Goal: Transaction & Acquisition: Purchase product/service

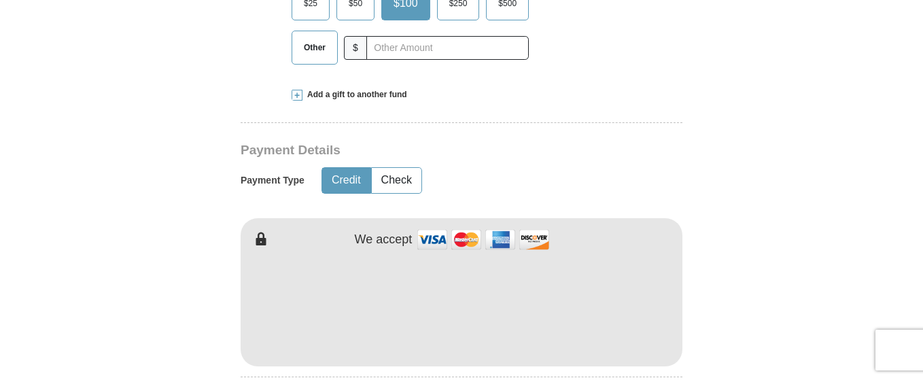
scroll to position [597, 0]
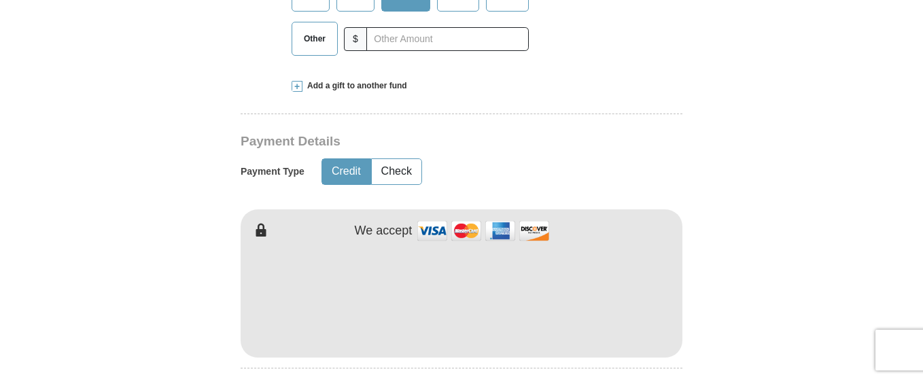
drag, startPoint x: 922, startPoint y: 129, endPoint x: 925, endPoint y: 198, distance: 69.4
click at [839, 67] on form "Already have an account? Sign in for faster giving. Don't have an account? Crea…" at bounding box center [461, 309] width 775 height 1704
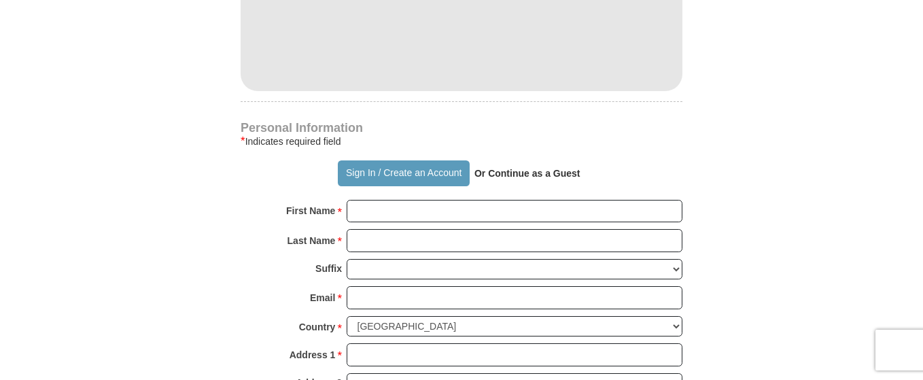
scroll to position [924, 0]
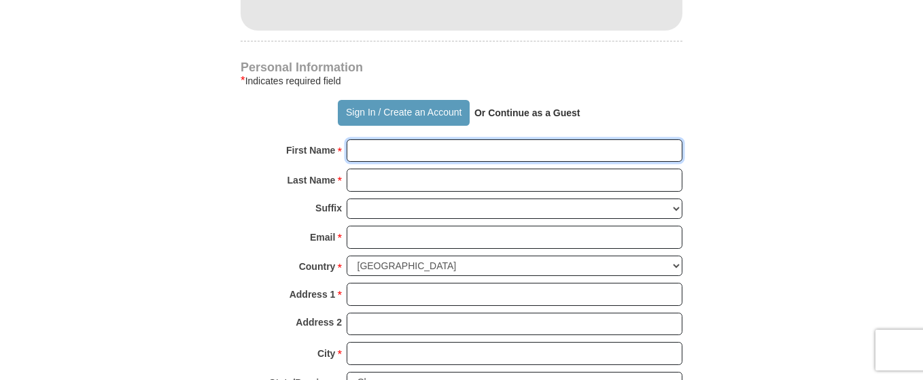
click at [479, 139] on input "First Name *" at bounding box center [515, 150] width 336 height 23
type input "[PERSON_NAME] and [PERSON_NAME]"
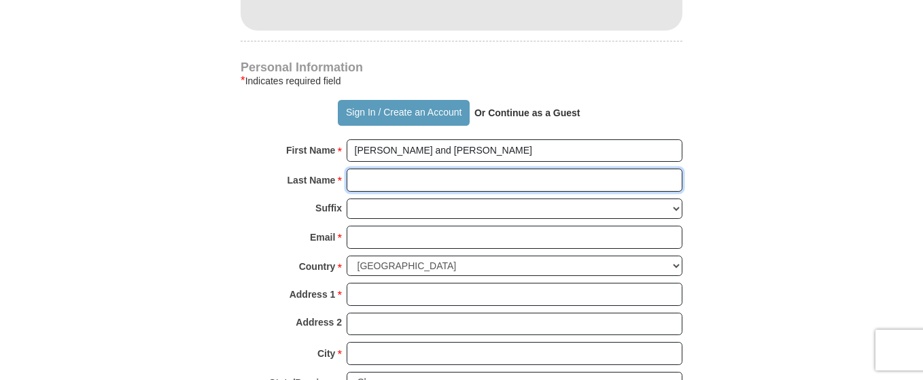
click at [434, 169] on input "Last Name *" at bounding box center [515, 180] width 336 height 23
type input "West"
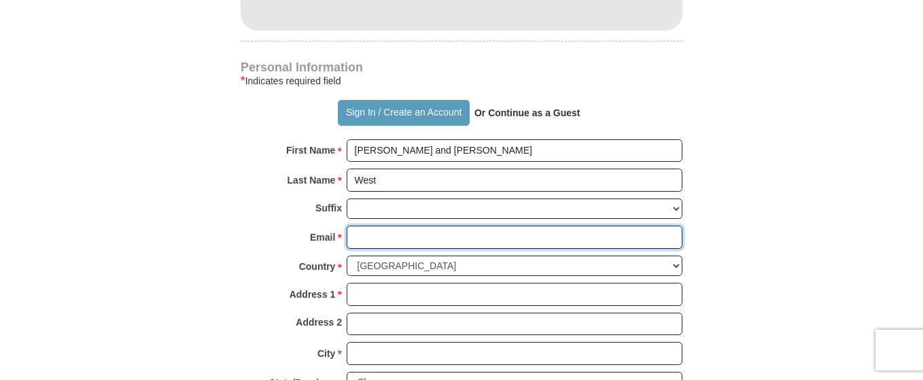
click at [437, 226] on input "Email *" at bounding box center [515, 237] width 336 height 23
type input "[EMAIL_ADDRESS][DOMAIN_NAME]"
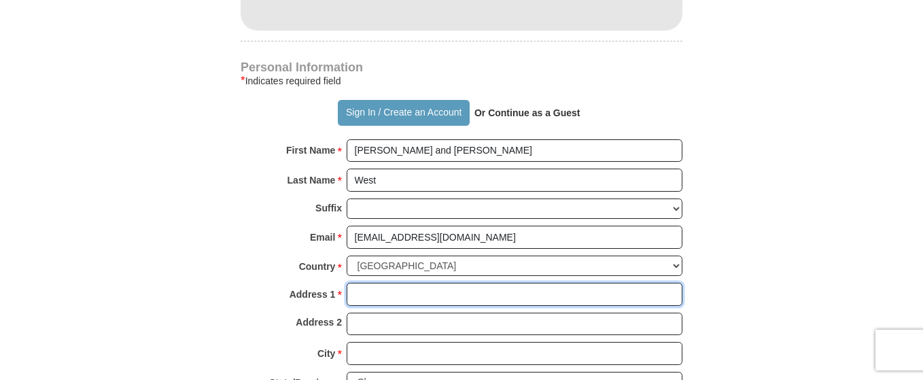
type input "1920 Hi Line Dr"
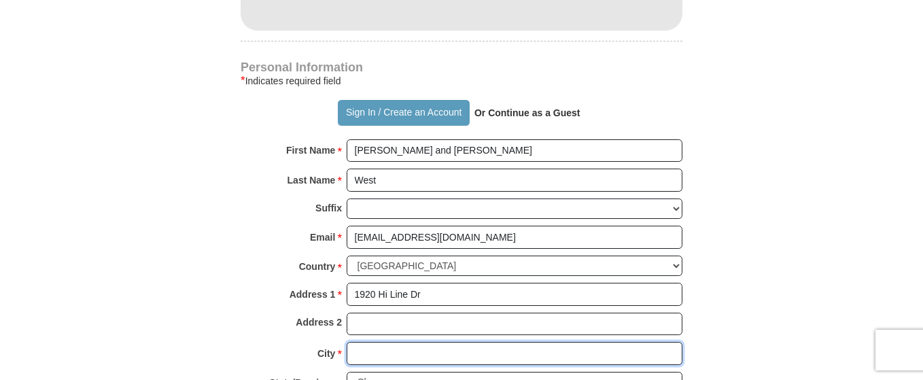
type input "Buchanan Dam"
select select "[GEOGRAPHIC_DATA]"
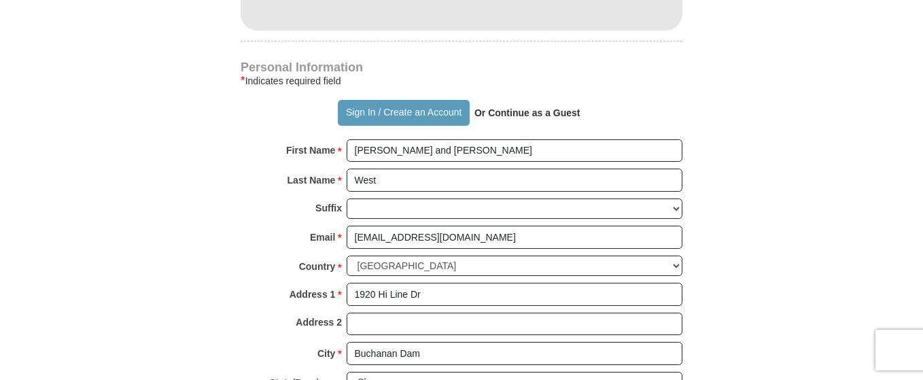
type input "78609-2519"
type input "5127340952"
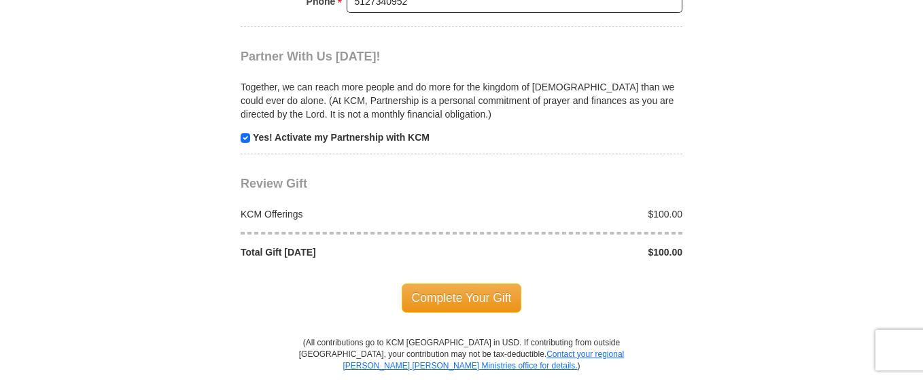
scroll to position [1391, 0]
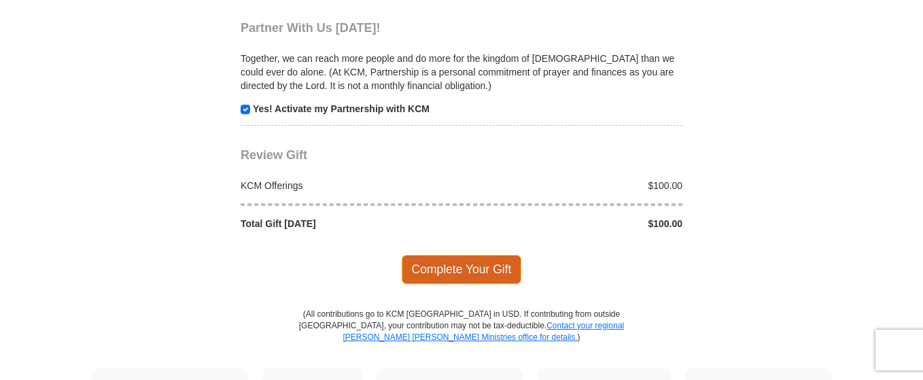
click at [431, 255] on span "Complete Your Gift" at bounding box center [462, 269] width 120 height 29
